Goal: Task Accomplishment & Management: Complete application form

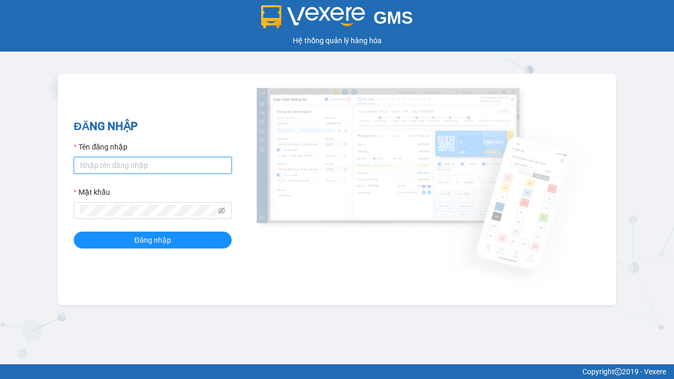
click at [153, 165] on input "Tên đăng nhập" at bounding box center [153, 165] width 158 height 17
type input "ly.xtl"
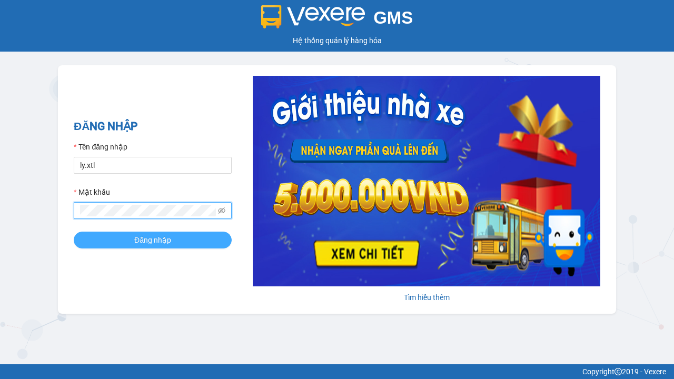
click at [153, 239] on span "Đăng nhập" at bounding box center [152, 240] width 37 height 12
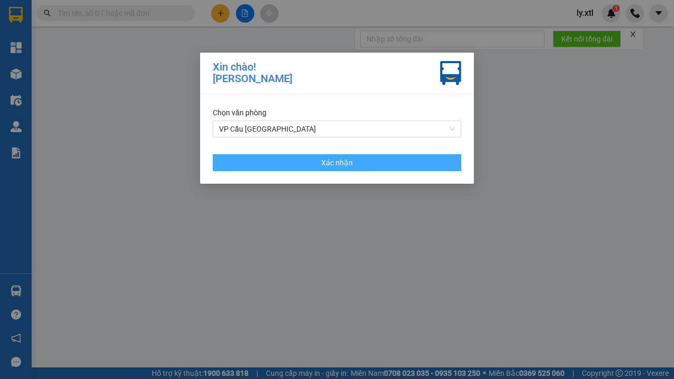
click at [337, 162] on span "Xác nhận" at bounding box center [337, 163] width 32 height 12
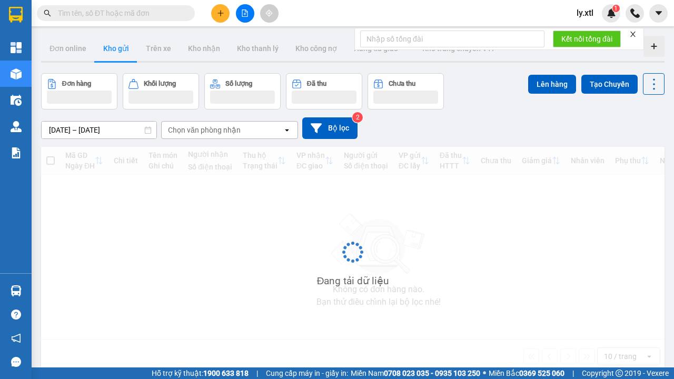
click at [220, 13] on icon "plus" at bounding box center [220, 13] width 6 height 1
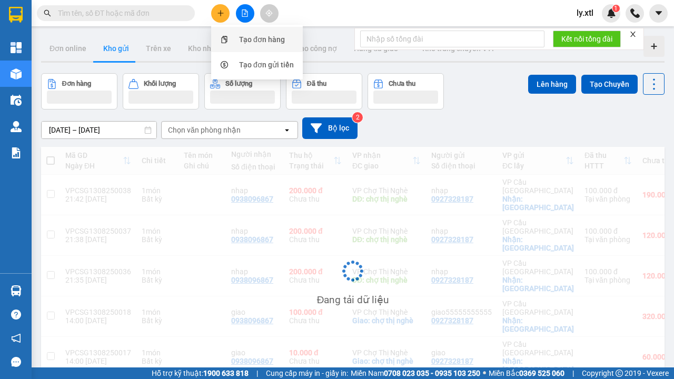
click at [262, 39] on div "Tạo đơn hàng" at bounding box center [262, 40] width 46 height 12
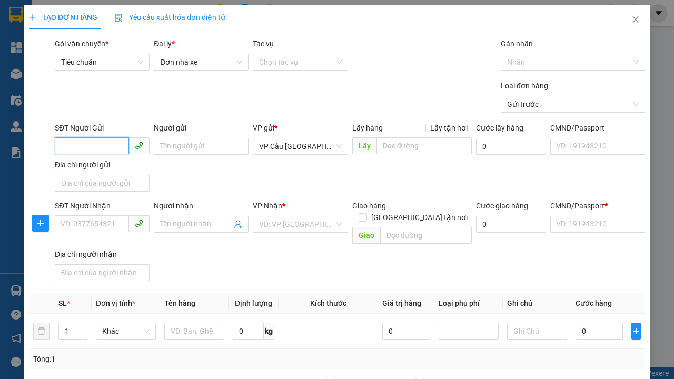
click at [92, 137] on input "SĐT Người Gửi" at bounding box center [92, 145] width 74 height 17
type input "0927328187"
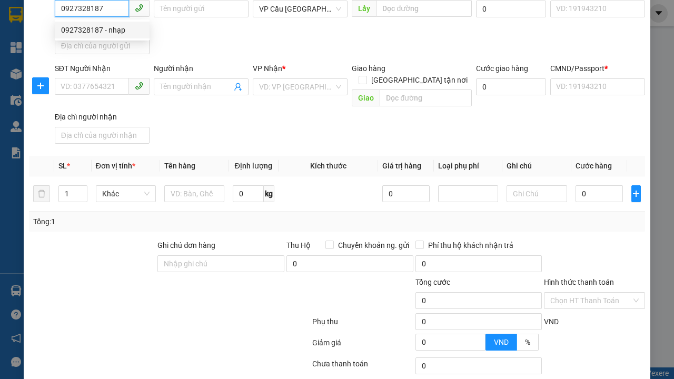
click at [102, 30] on div "0927328187 - nhạp" at bounding box center [102, 30] width 82 height 12
type input "nhạp"
checkbox input "true"
type input "[GEOGRAPHIC_DATA]"
type input "123456789112"
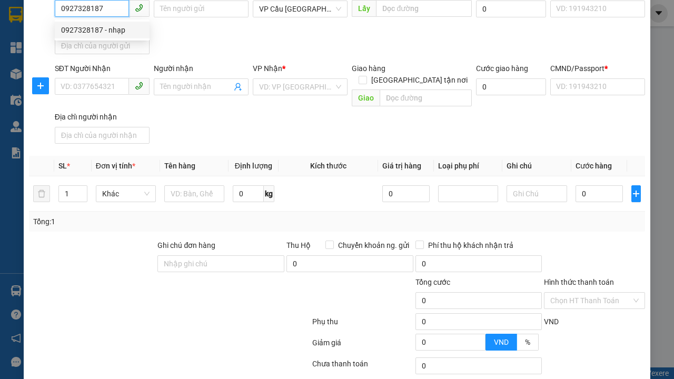
type input "0938096867"
type input "nhap"
type input "chợ thị nghè"
type input "10.000"
type input "123456789456"
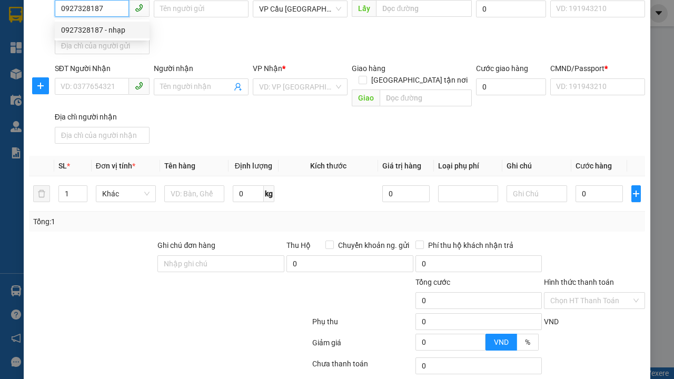
type input "200.000"
type input "15.000"
type input "20.000"
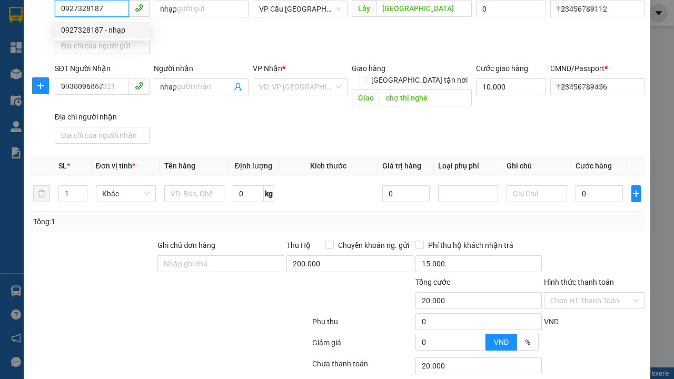
type input "320.000"
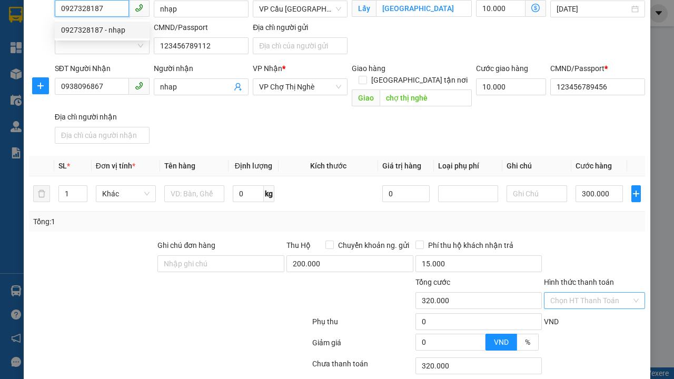
type input "0927328187"
click at [590, 293] on input "Hình thức thanh toán" at bounding box center [590, 301] width 81 height 16
